Goal: Navigation & Orientation: Understand site structure

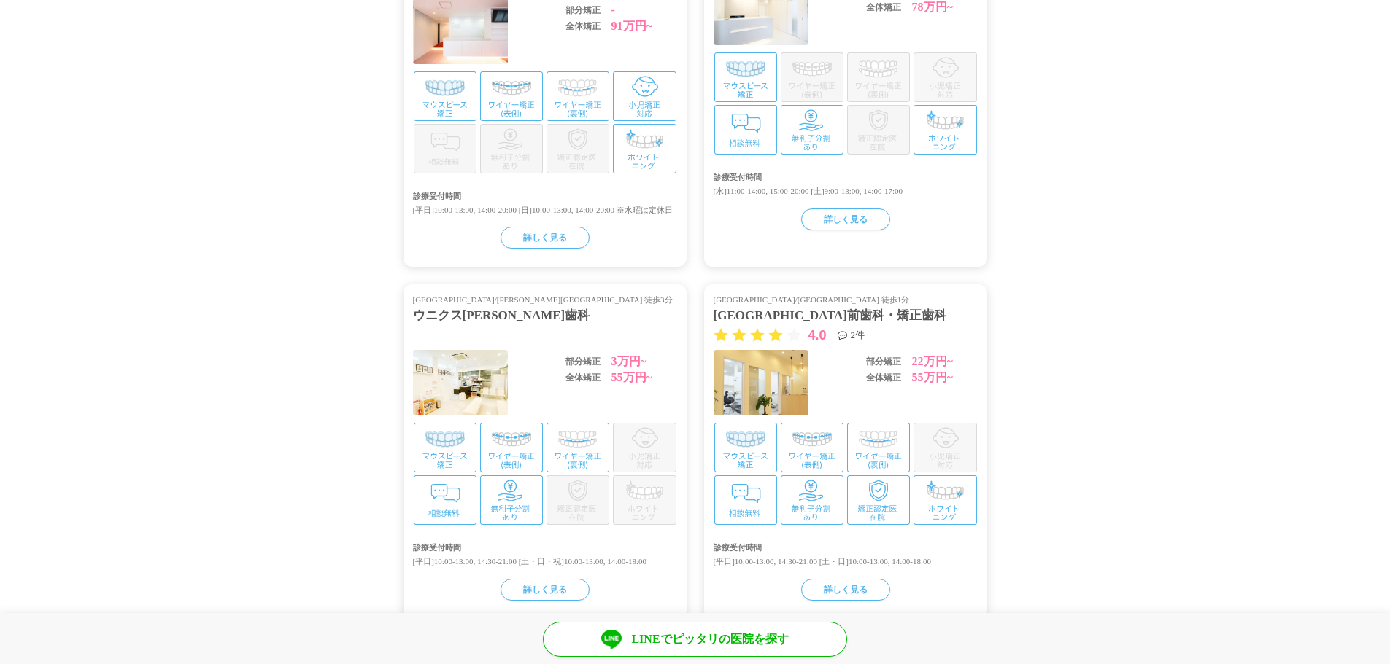
scroll to position [3009, 0]
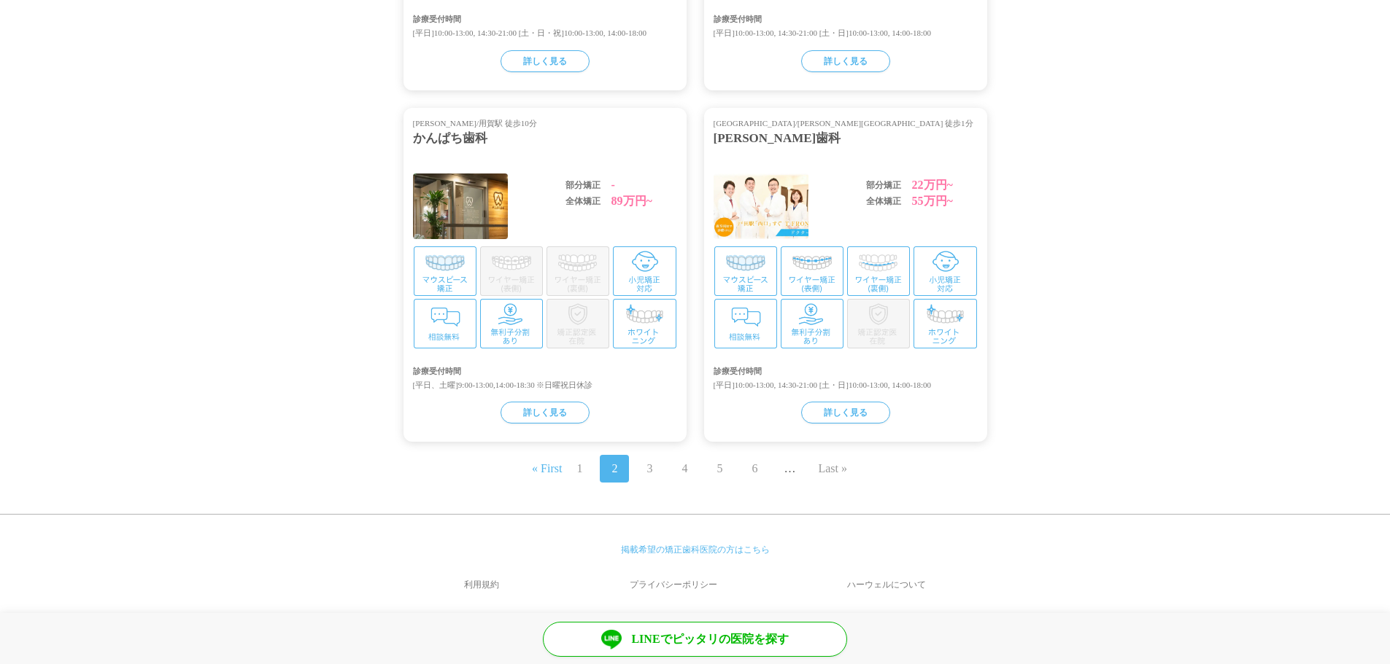
click at [656, 580] on link "プライバシーポリシー" at bounding box center [672, 584] width 209 height 35
click at [879, 575] on link "ハーウェルについて" at bounding box center [886, 584] width 201 height 35
click at [576, 468] on link "1" at bounding box center [579, 469] width 6 height 18
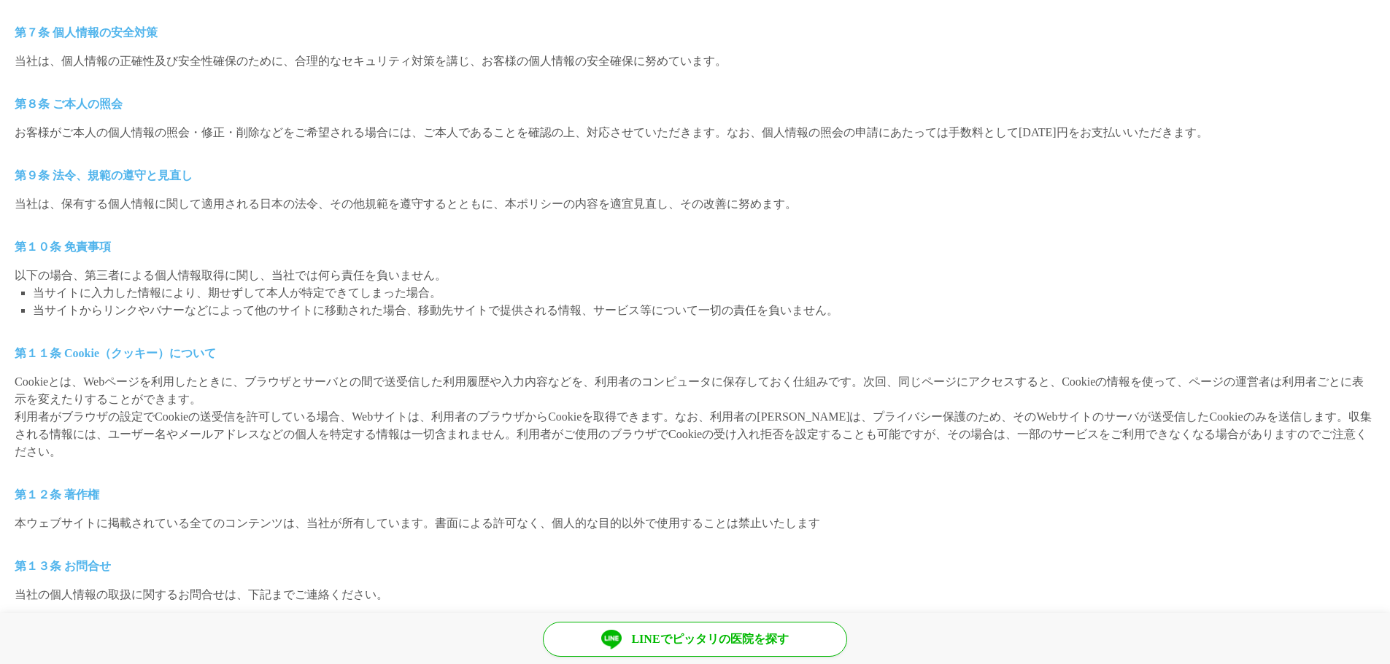
scroll to position [1268, 0]
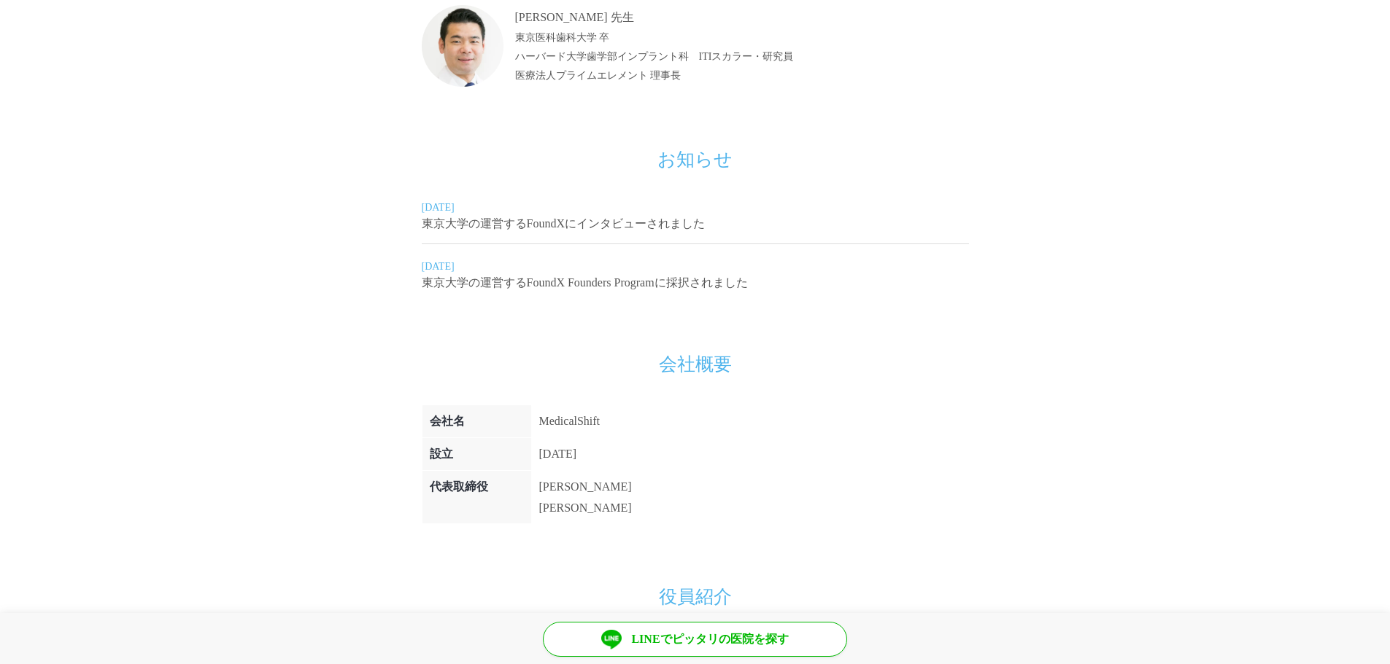
scroll to position [948, 0]
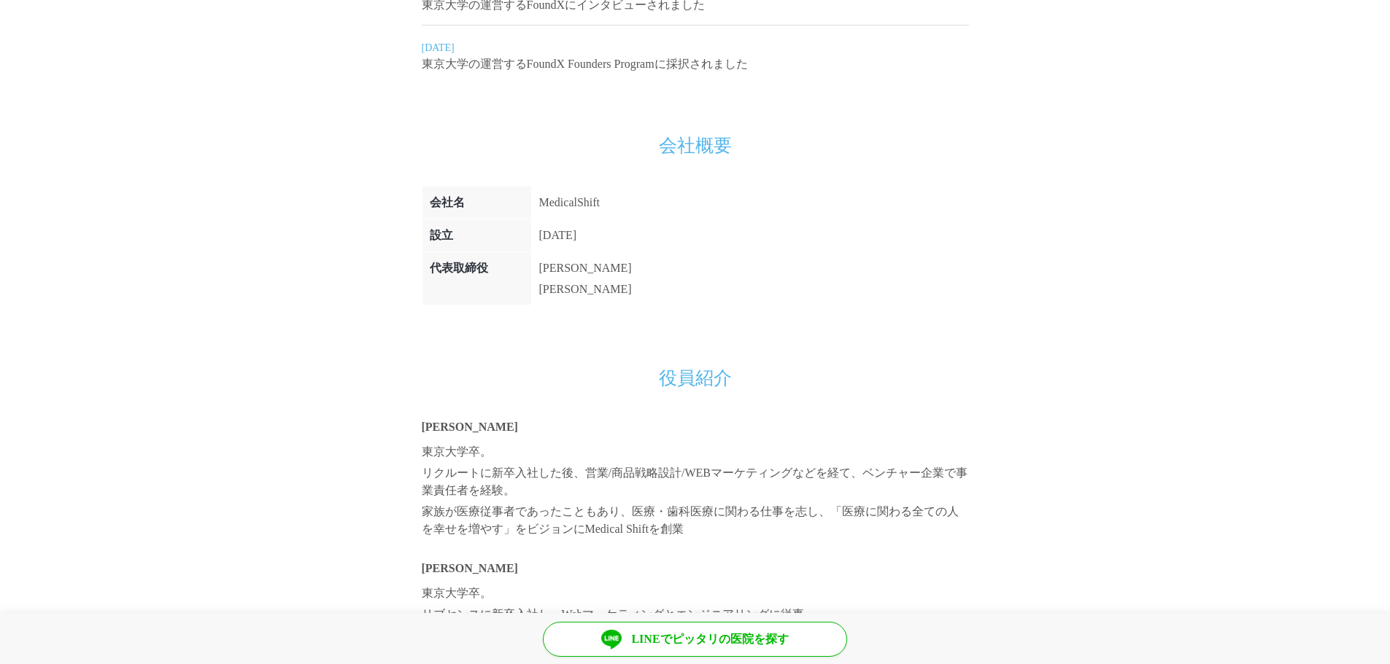
click at [583, 204] on td "MedicalShift" at bounding box center [585, 203] width 108 height 33
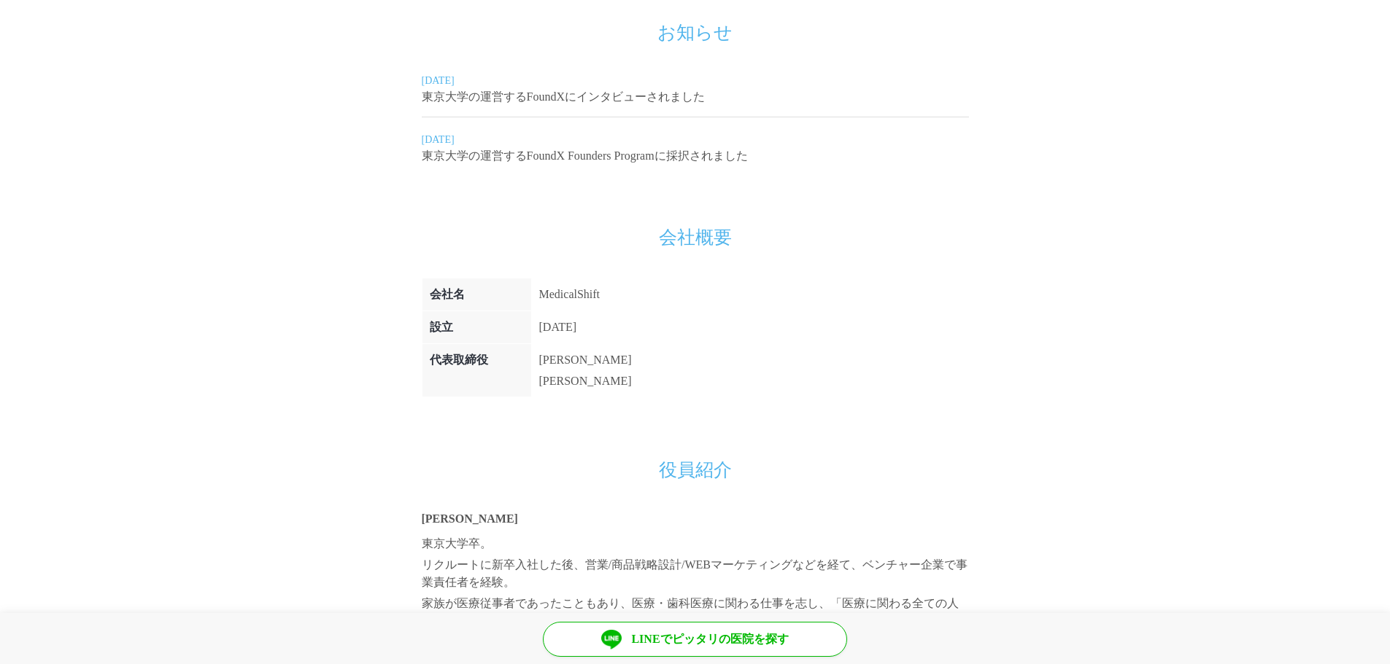
scroll to position [1075, 0]
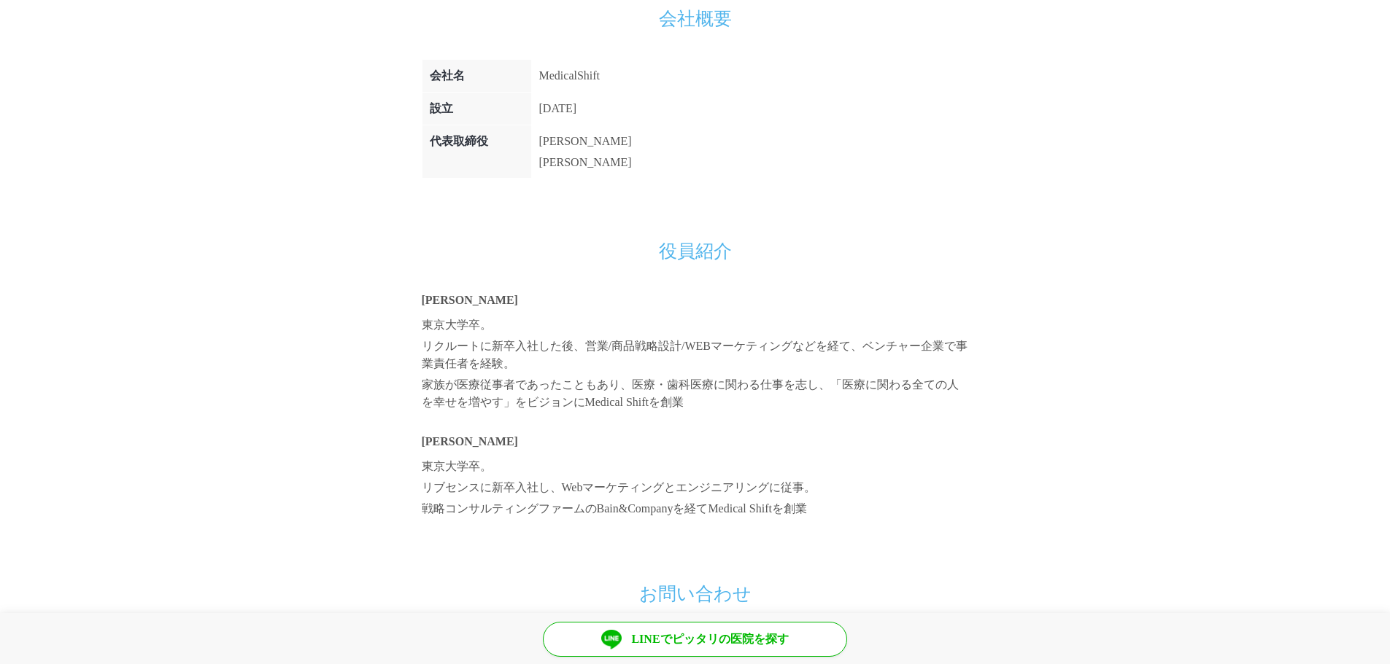
click at [454, 298] on p "宮井 崇行" at bounding box center [695, 301] width 547 height 18
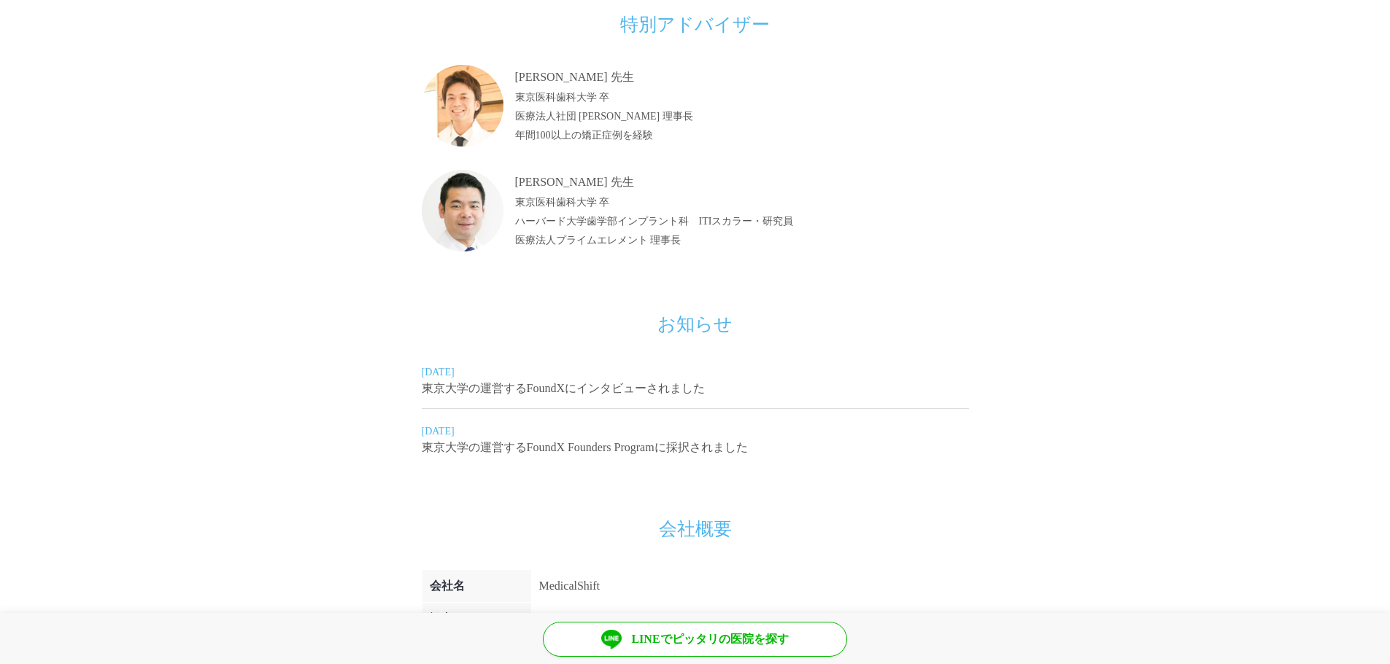
click at [345, 198] on section "矯正医院探し の 総合専門サイト ハーウェル ※ 調査方法: インターネット調査; 調査概要: 2021年4月 サイトのイメージ調査; 調査提供先 : 日本ト…" at bounding box center [695, 349] width 1390 height 1753
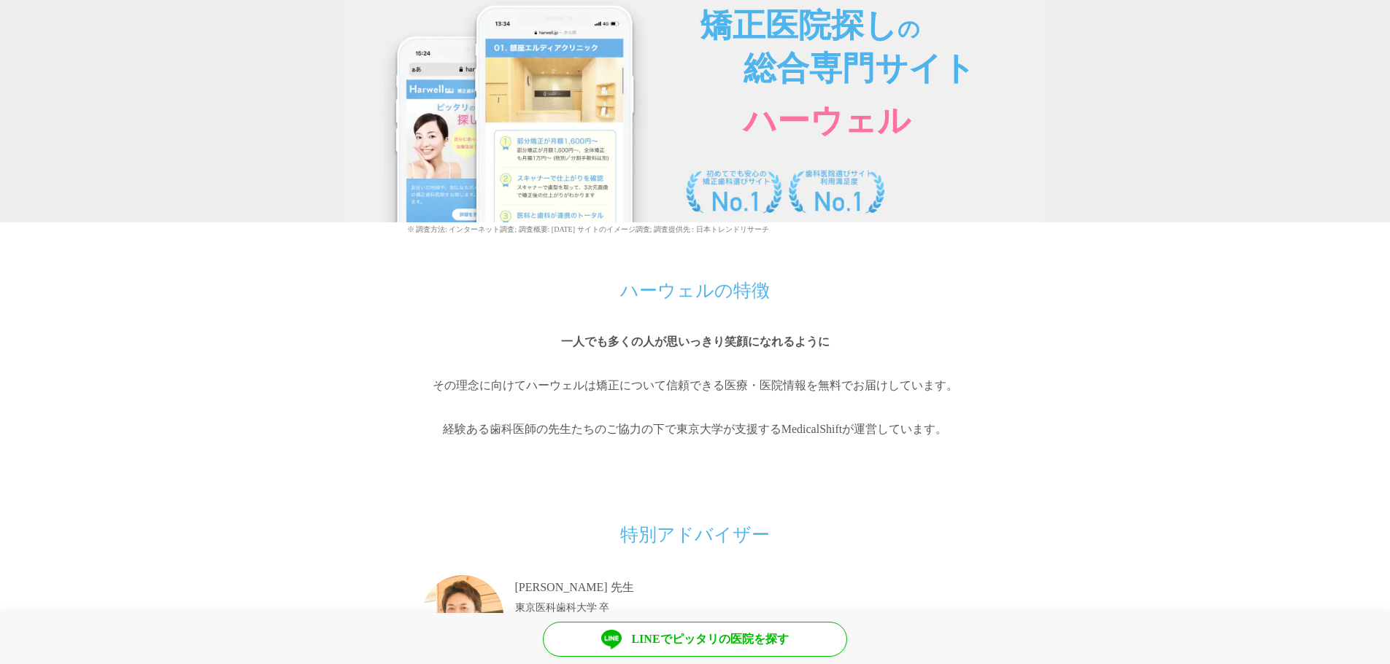
scroll to position [0, 0]
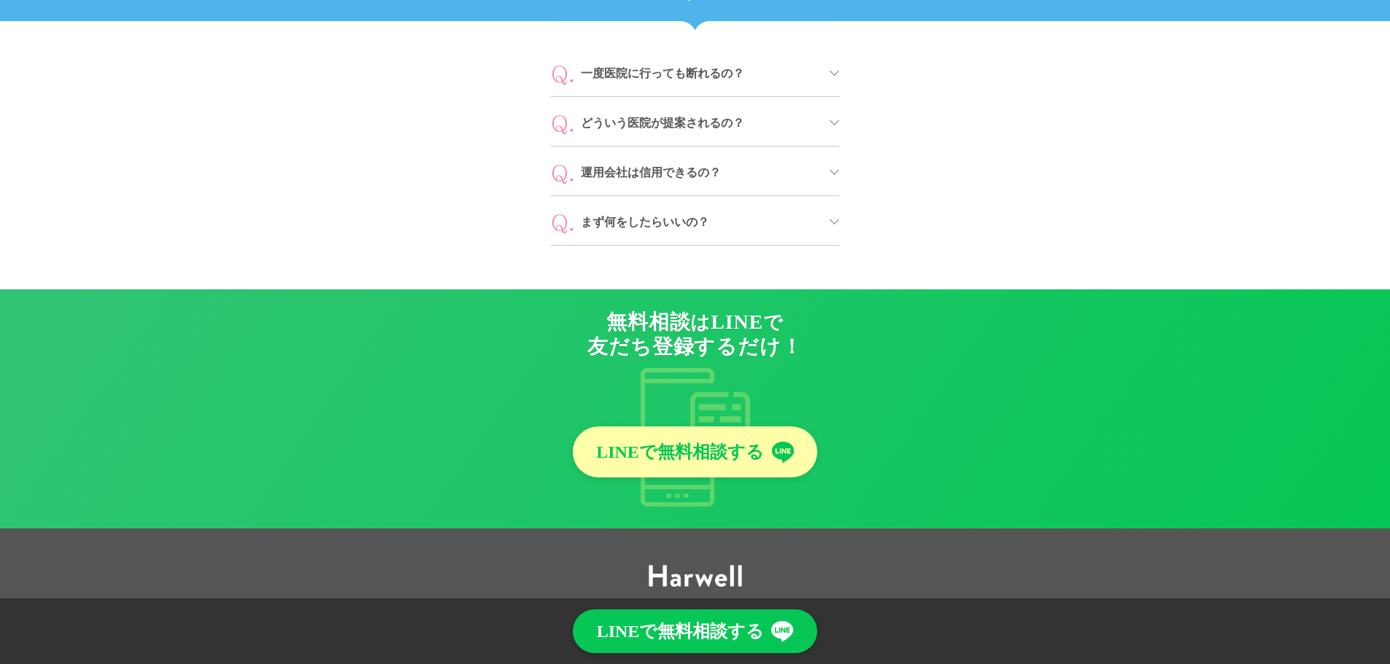
scroll to position [6748, 0]
